Goal: Contribute content: Add original content to the website for others to see

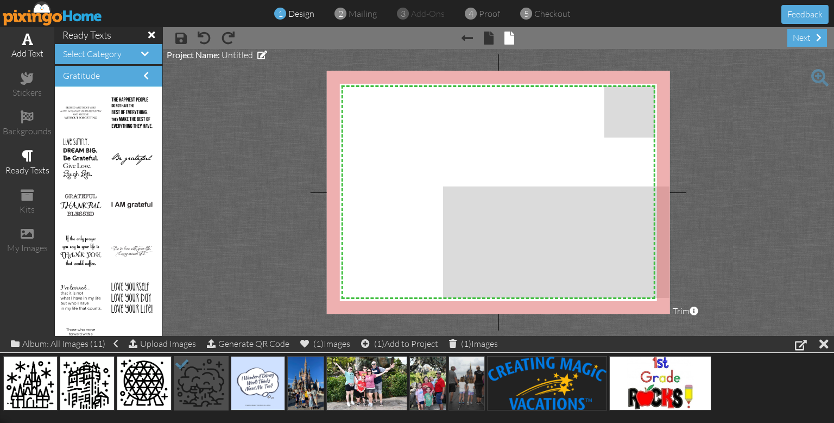
scroll to position [273, 0]
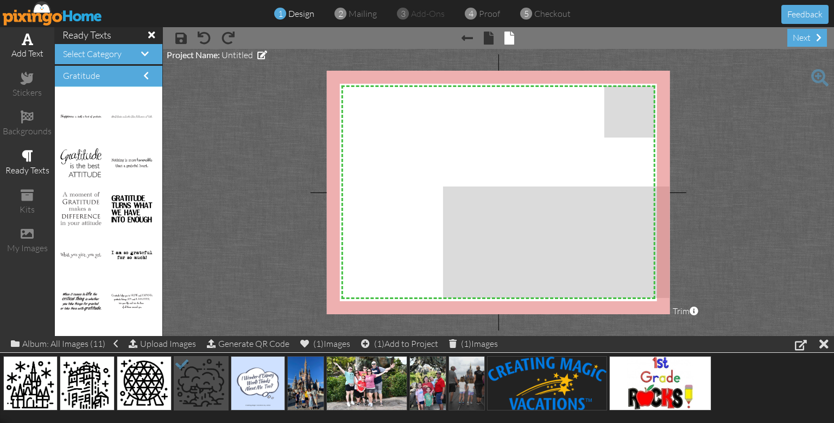
click at [25, 56] on div "add text" at bounding box center [27, 53] width 54 height 12
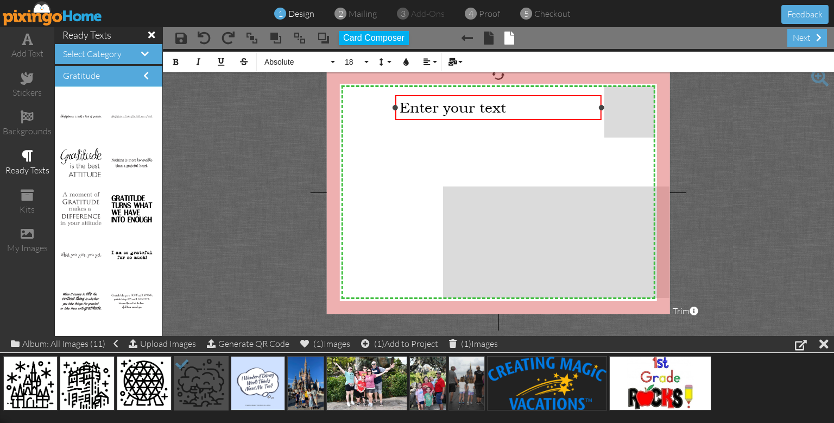
click at [602, 106] on div at bounding box center [601, 107] width 5 height 5
drag, startPoint x: 602, startPoint y: 106, endPoint x: 536, endPoint y: 104, distance: 66.9
click at [536, 105] on div at bounding box center [536, 107] width 5 height 5
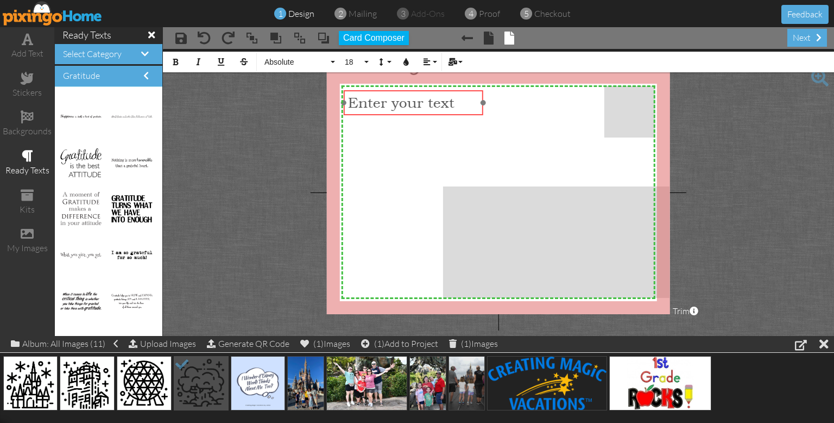
drag, startPoint x: 487, startPoint y: 97, endPoint x: 436, endPoint y: 92, distance: 51.8
click at [436, 92] on div "​ Enter your text ​" at bounding box center [413, 102] width 139 height 25
click at [436, 101] on span "Enter your text" at bounding box center [401, 102] width 106 height 17
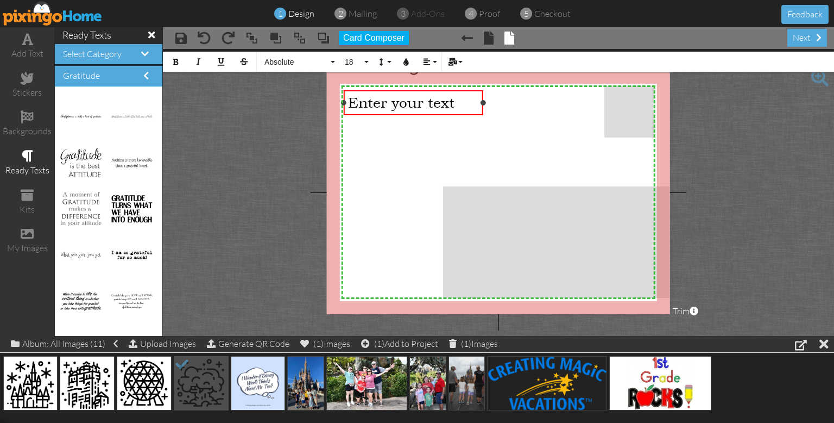
click at [436, 101] on span "Enter your text" at bounding box center [401, 102] width 106 height 17
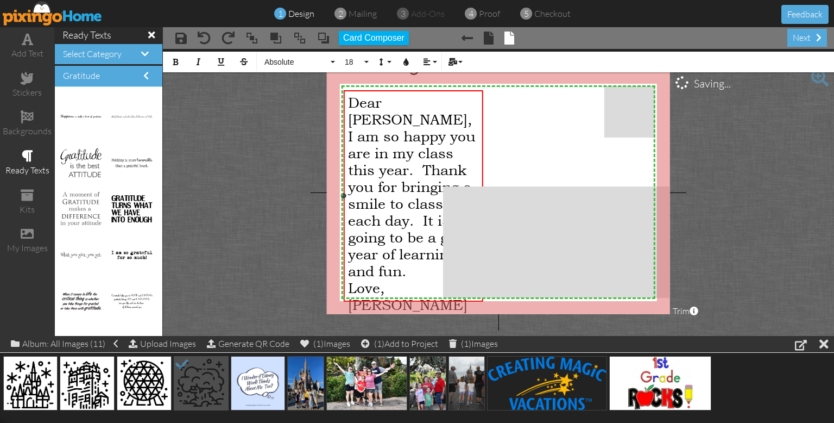
click at [410, 158] on span "I am so happy you are in my class this year. Thank you for bringing a smile to …" at bounding box center [412, 204] width 128 height 152
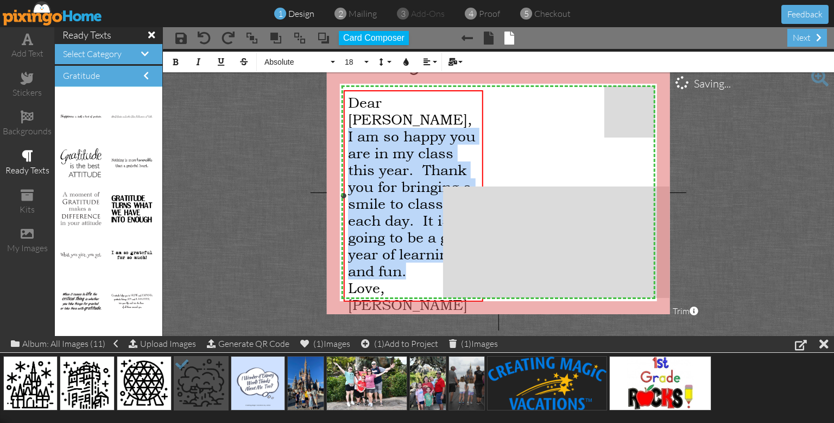
click at [410, 158] on span "I am so happy you are in my class this year. Thank you for bringing a smile to …" at bounding box center [412, 204] width 128 height 152
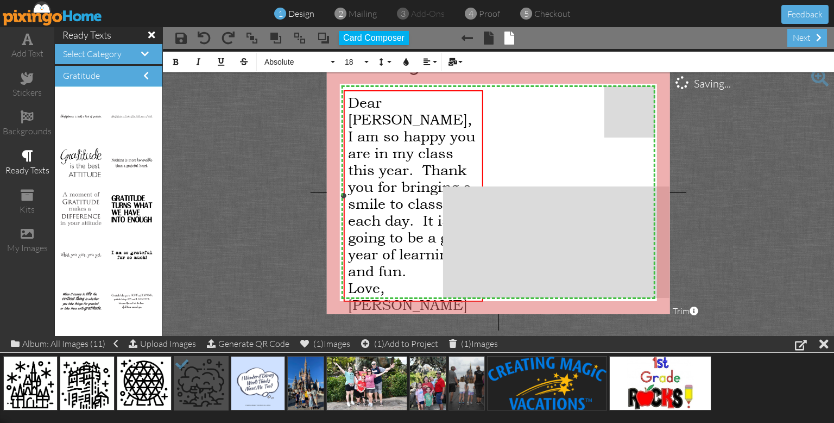
click at [390, 279] on span "Love, Mrs. LaFrance" at bounding box center [408, 296] width 120 height 34
click at [434, 296] on span "Mrs. LaFrance" at bounding box center [408, 304] width 120 height 17
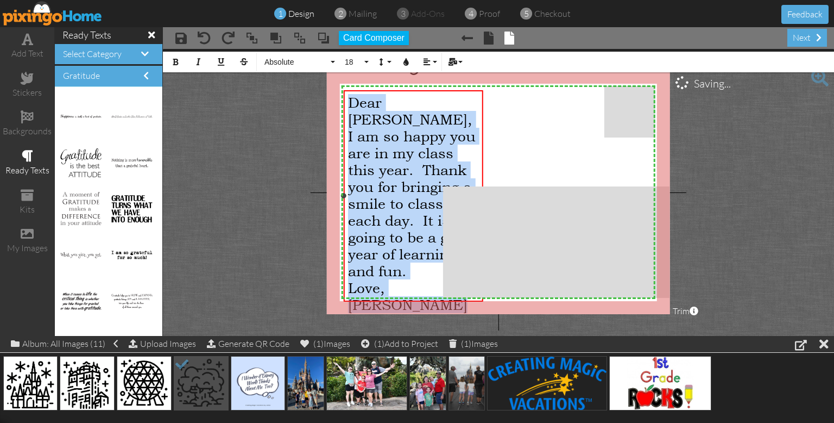
drag, startPoint x: 349, startPoint y: 102, endPoint x: 478, endPoint y: 302, distance: 237.8
click at [478, 302] on div "Dear Izabela, I am so happy you are in my class this year. Thank you for bringi…" at bounding box center [413, 195] width 139 height 211
click at [366, 64] on button "18" at bounding box center [356, 62] width 32 height 21
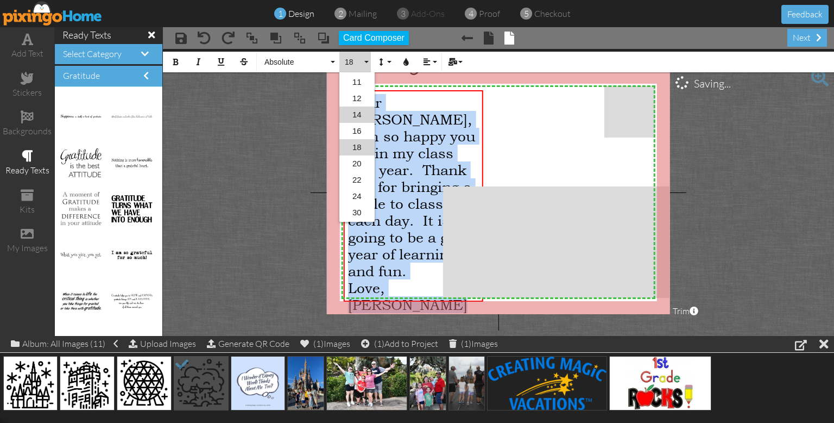
click at [360, 116] on link "14" at bounding box center [357, 114] width 35 height 16
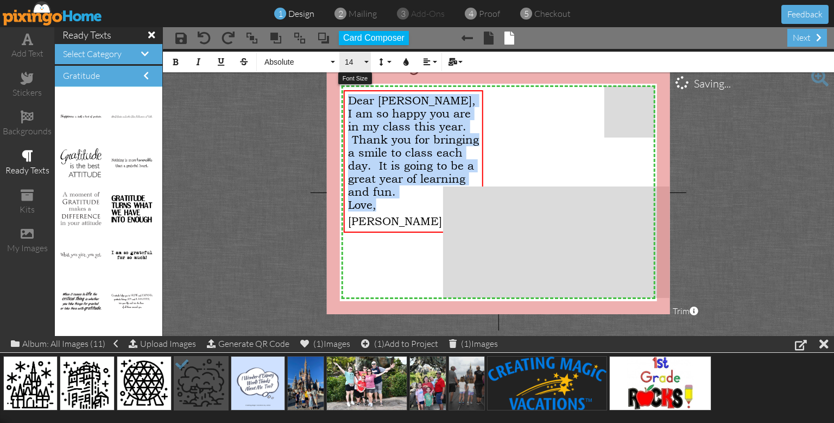
click at [365, 61] on button "14" at bounding box center [356, 62] width 32 height 21
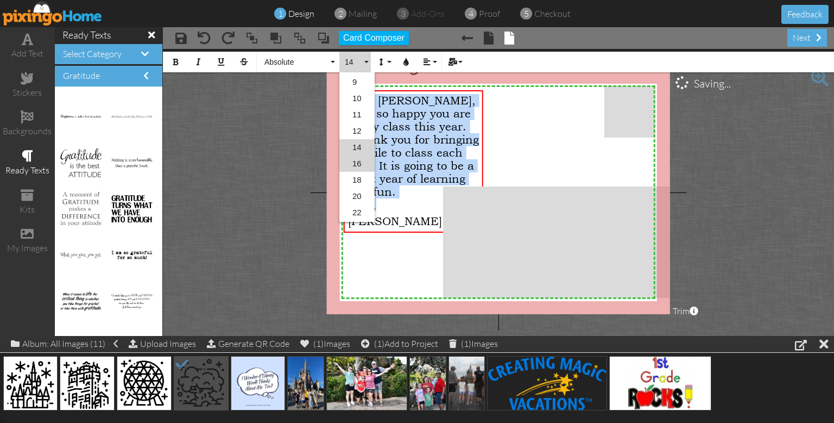
click at [356, 161] on link "16" at bounding box center [357, 163] width 35 height 16
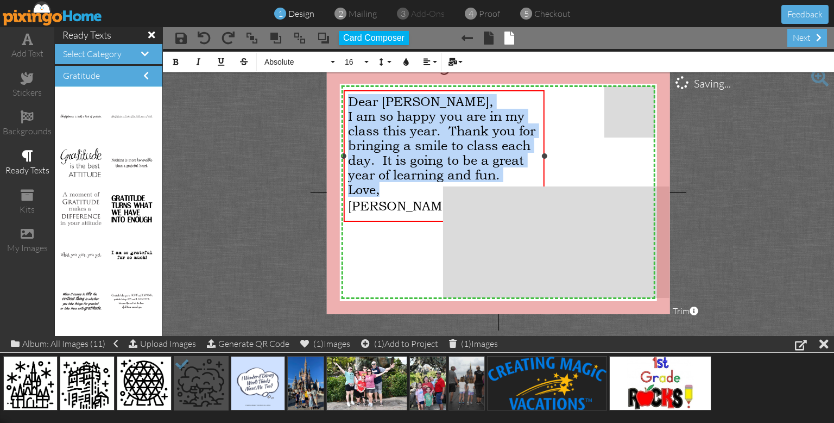
drag, startPoint x: 484, startPoint y: 179, endPoint x: 545, endPoint y: 149, distance: 68.3
click at [544, 149] on div "Dear Izabela, I am so happy you are in my class this year. Thank you for bringi…" at bounding box center [444, 155] width 200 height 131
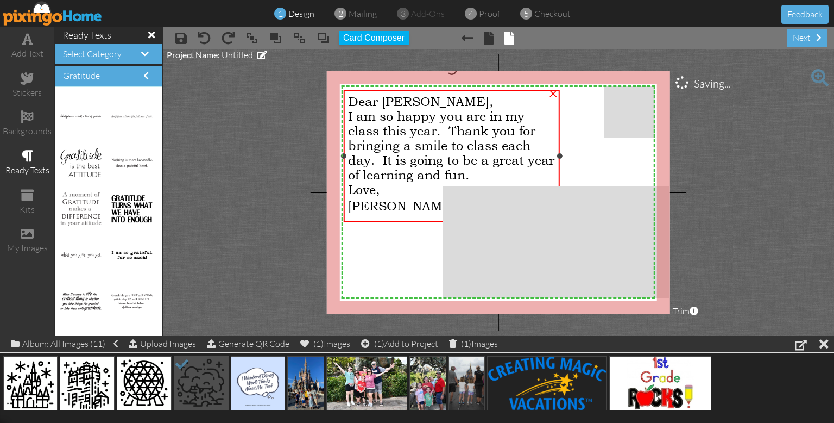
drag, startPoint x: 544, startPoint y: 155, endPoint x: 561, endPoint y: 154, distance: 16.4
click at [561, 154] on div at bounding box center [559, 155] width 5 height 5
click at [529, 180] on div "I am so happy you are in my class this year. Thank you for bringing a smile to …" at bounding box center [452, 145] width 209 height 73
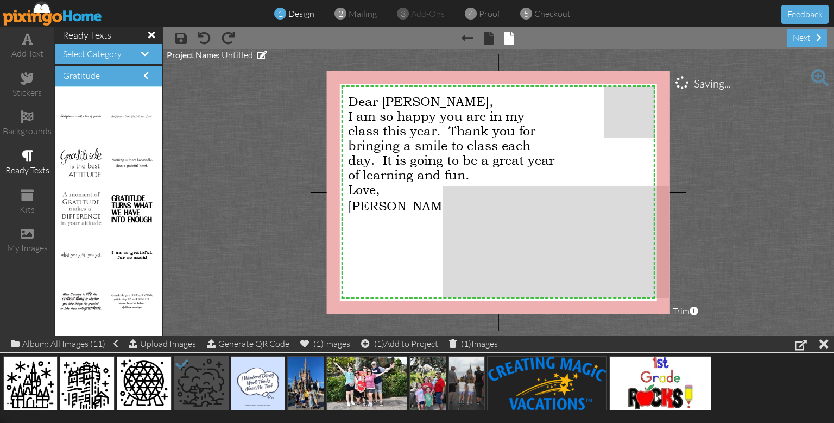
click at [154, 36] on span at bounding box center [151, 35] width 7 height 10
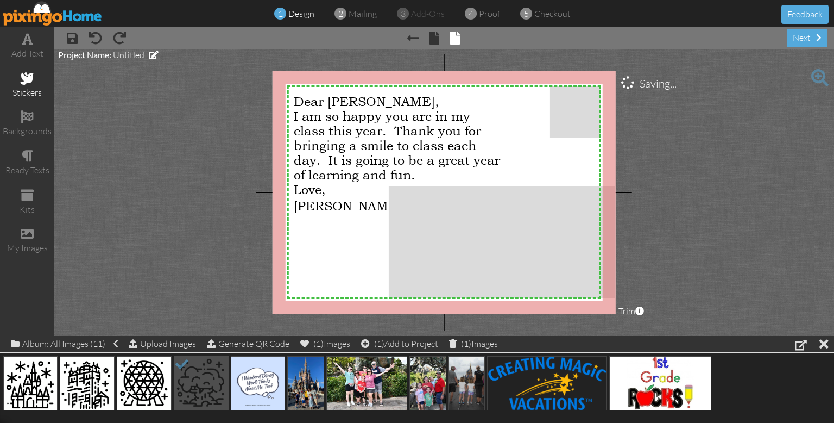
click at [25, 85] on div "stickers" at bounding box center [27, 85] width 54 height 38
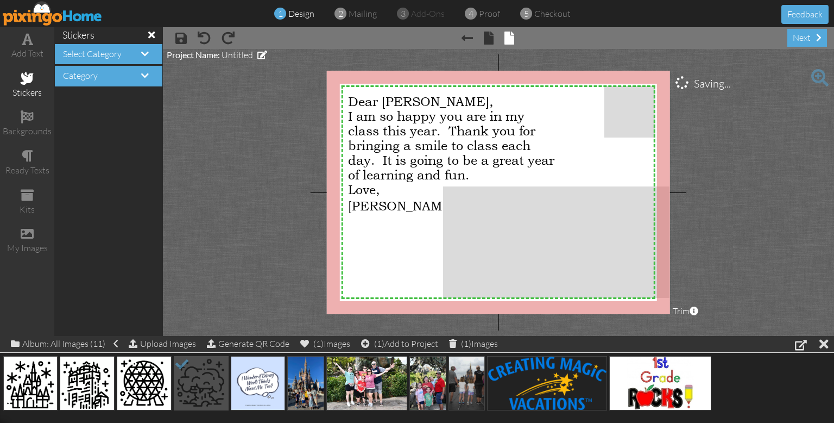
click at [123, 77] on h4 "Category" at bounding box center [108, 76] width 91 height 10
click at [145, 76] on span at bounding box center [145, 75] width 8 height 9
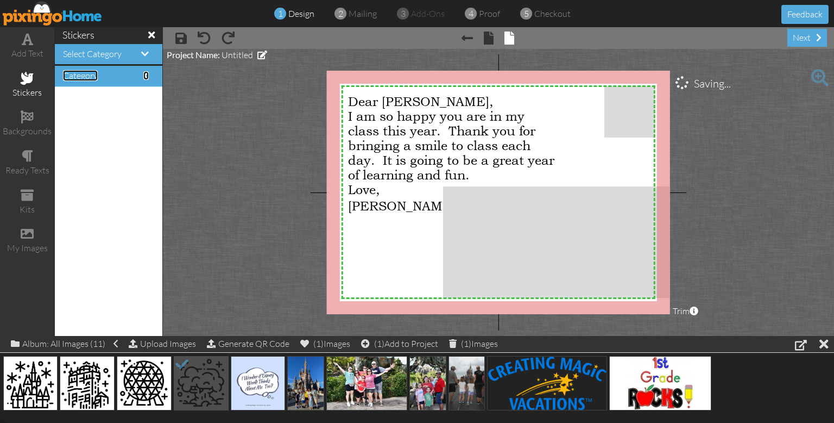
click at [145, 76] on span at bounding box center [145, 75] width 5 height 9
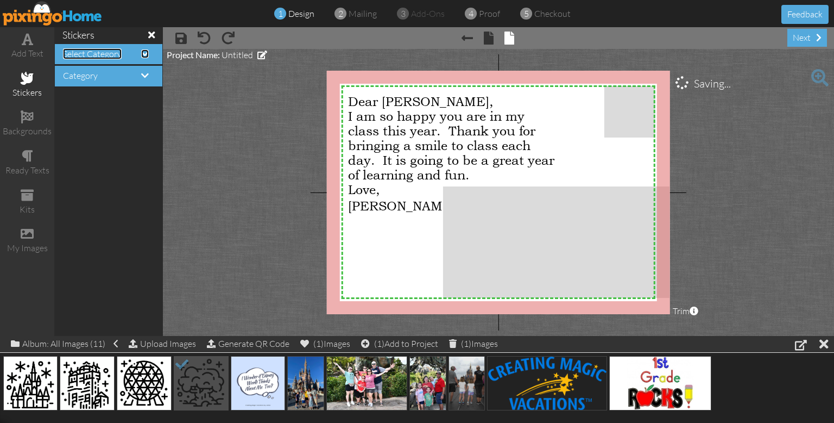
click at [145, 51] on span at bounding box center [145, 53] width 8 height 9
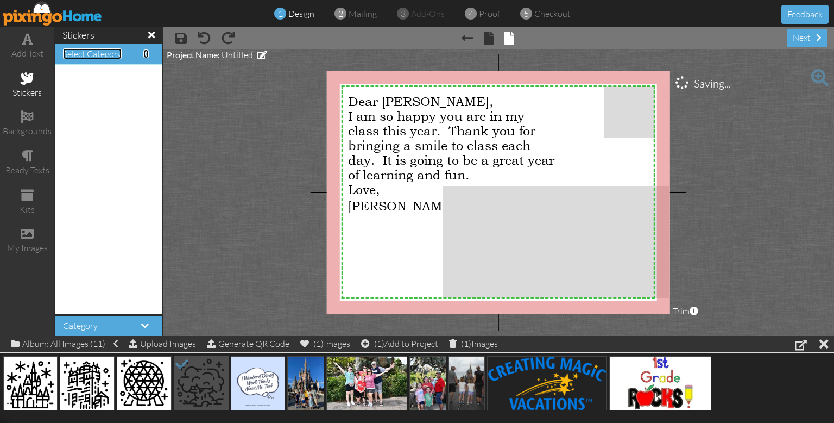
click at [86, 55] on span "Select Category" at bounding box center [92, 53] width 59 height 11
click at [145, 54] on span at bounding box center [145, 53] width 5 height 9
click at [150, 35] on span at bounding box center [151, 35] width 7 height 10
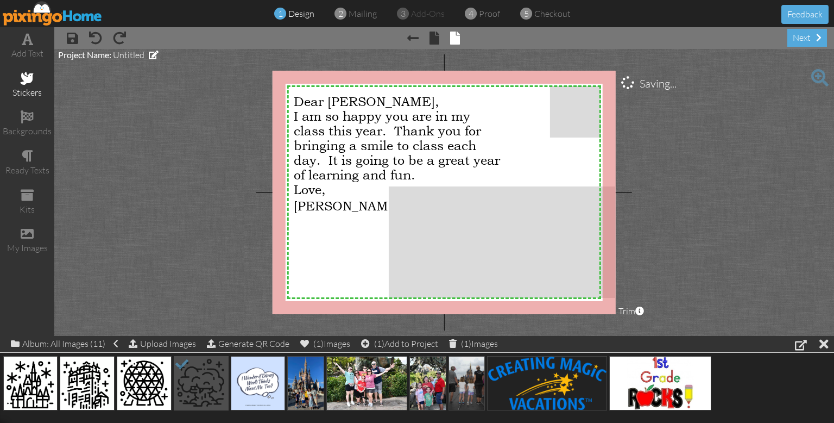
click at [24, 79] on span at bounding box center [27, 78] width 13 height 13
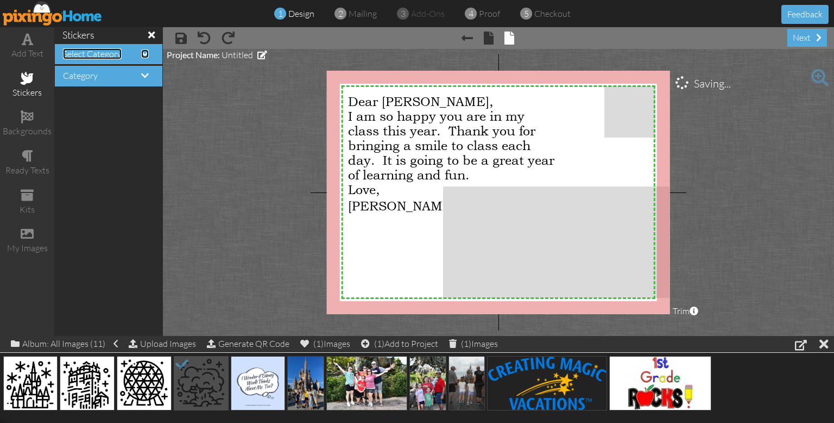
click at [109, 57] on span "Select Category" at bounding box center [92, 53] width 59 height 11
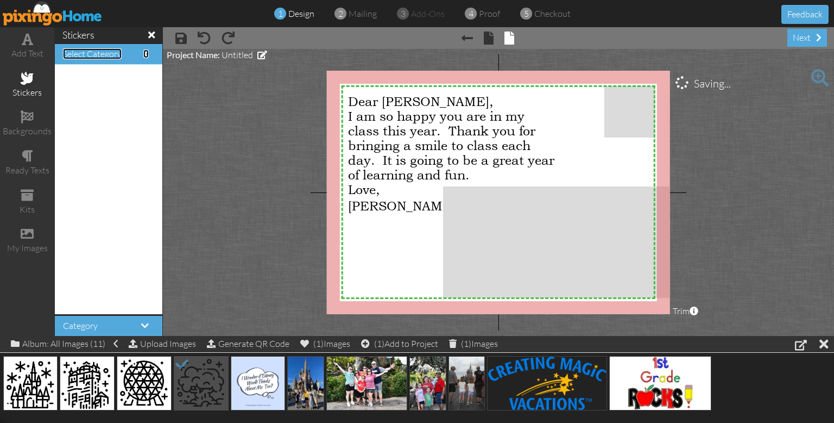
scroll to position [0, 0]
click at [142, 327] on span at bounding box center [145, 325] width 8 height 9
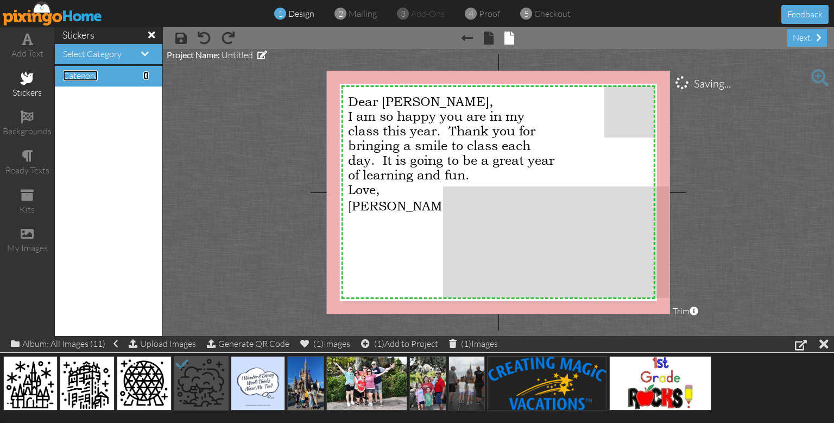
click at [74, 75] on span "Category" at bounding box center [80, 75] width 35 height 11
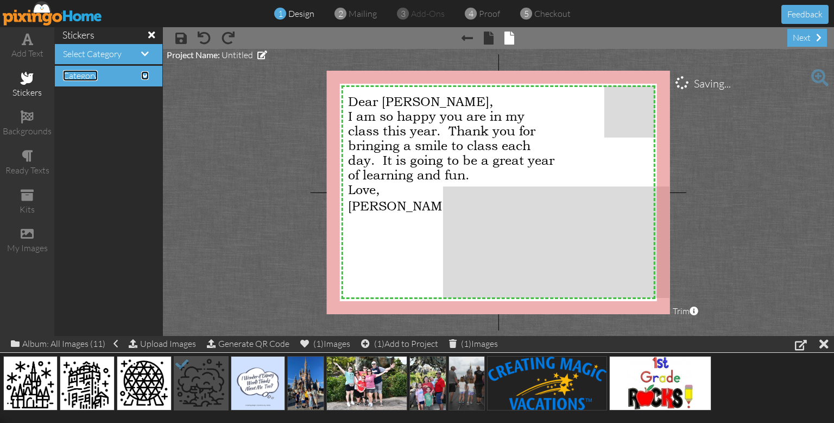
click at [85, 76] on span "Category" at bounding box center [80, 75] width 35 height 11
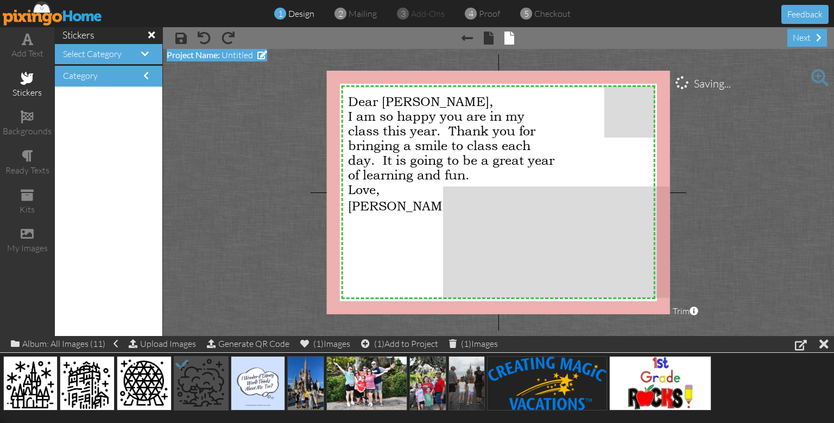
click at [238, 55] on span "Untitled" at bounding box center [238, 54] width 32 height 11
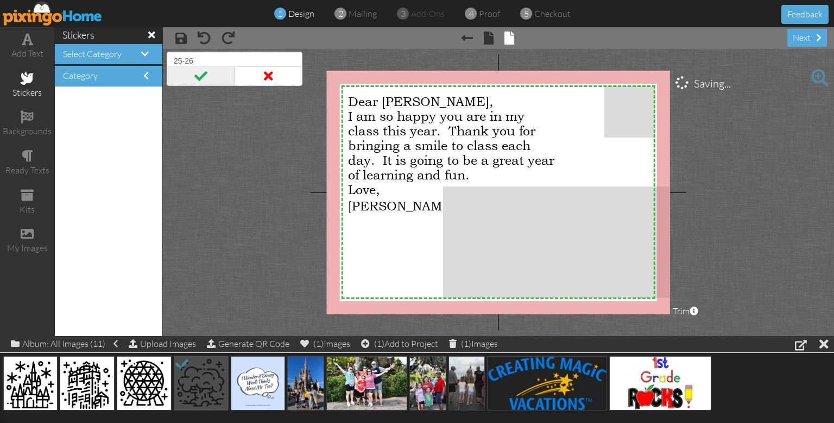
type input "25-26"
click at [204, 76] on span at bounding box center [201, 76] width 68 height 20
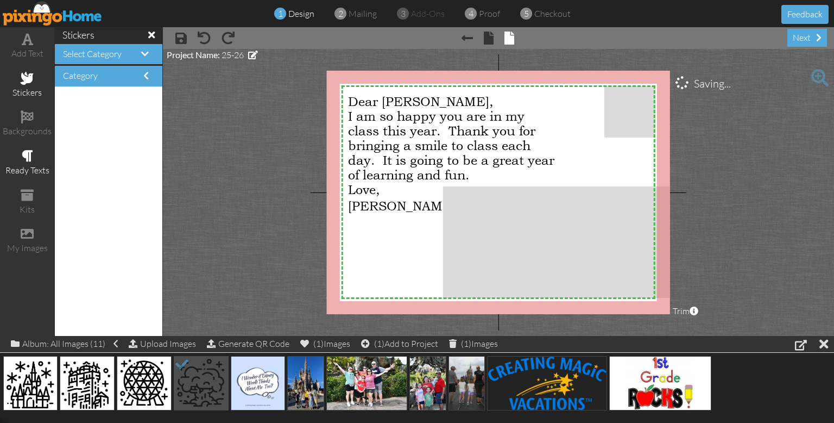
click at [28, 158] on span at bounding box center [27, 155] width 11 height 13
click at [85, 79] on span "Category" at bounding box center [80, 75] width 35 height 11
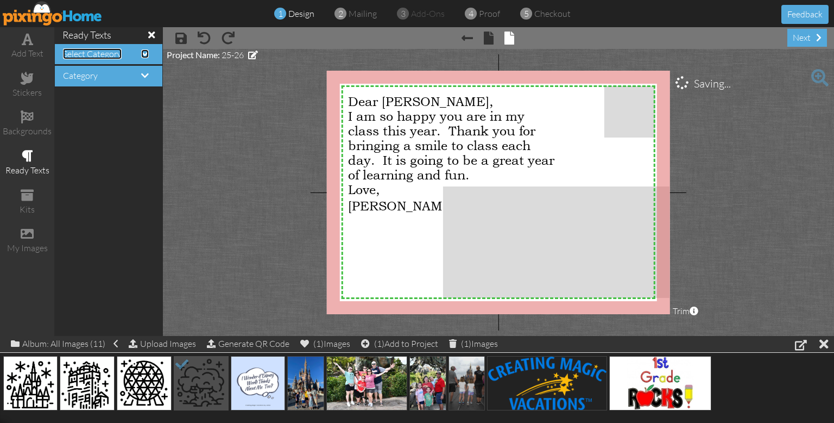
click at [90, 52] on span "Select Category" at bounding box center [92, 53] width 59 height 11
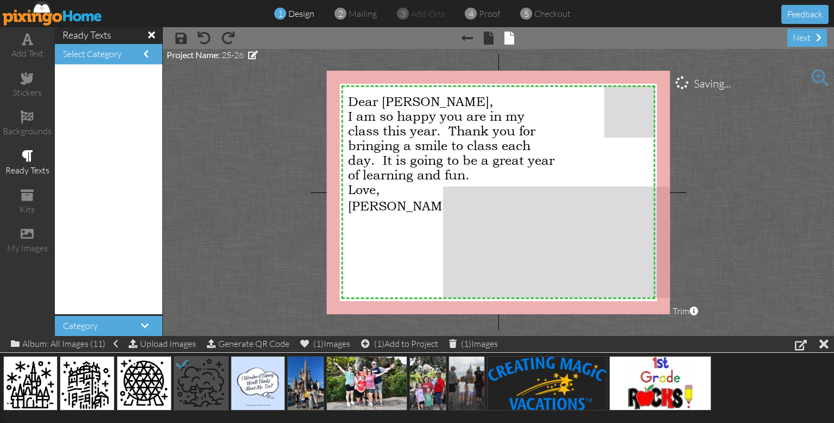
click at [35, 292] on div "add text stickers backgrounds ready texts kits my images" at bounding box center [27, 181] width 54 height 309
click at [45, 16] on img at bounding box center [53, 13] width 100 height 24
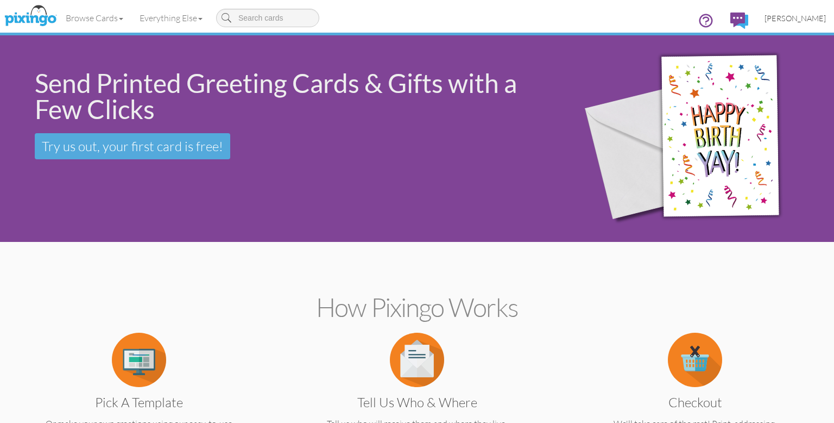
click at [799, 17] on span "[PERSON_NAME]" at bounding box center [795, 18] width 61 height 9
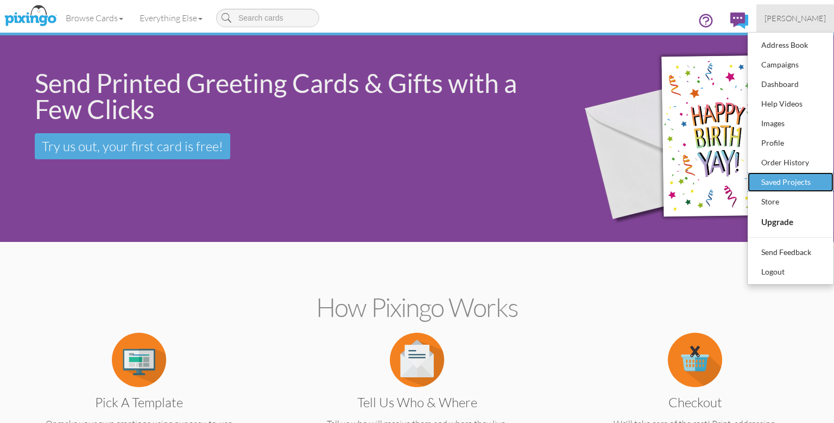
click at [783, 180] on div "Saved Projects" at bounding box center [791, 182] width 64 height 16
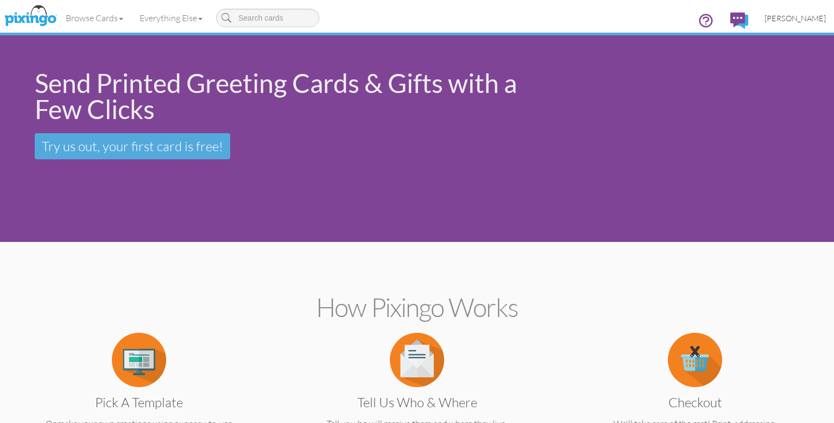
click at [808, 22] on span "[PERSON_NAME]" at bounding box center [795, 18] width 61 height 9
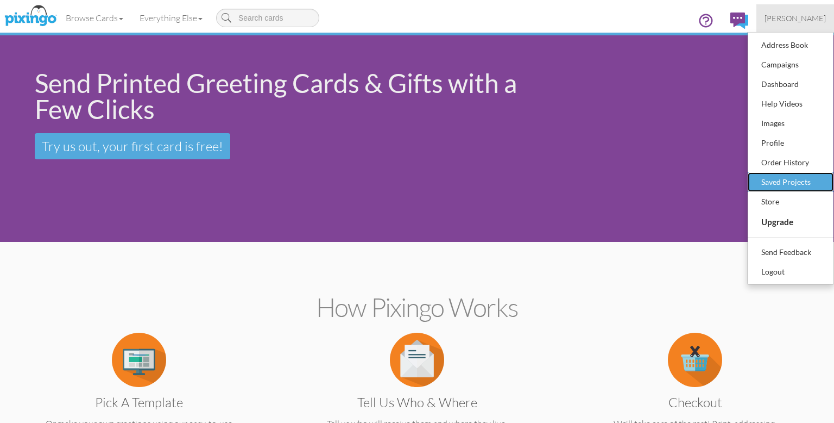
click at [764, 181] on div "Saved Projects" at bounding box center [791, 182] width 64 height 16
